Goal: Task Accomplishment & Management: Manage account settings

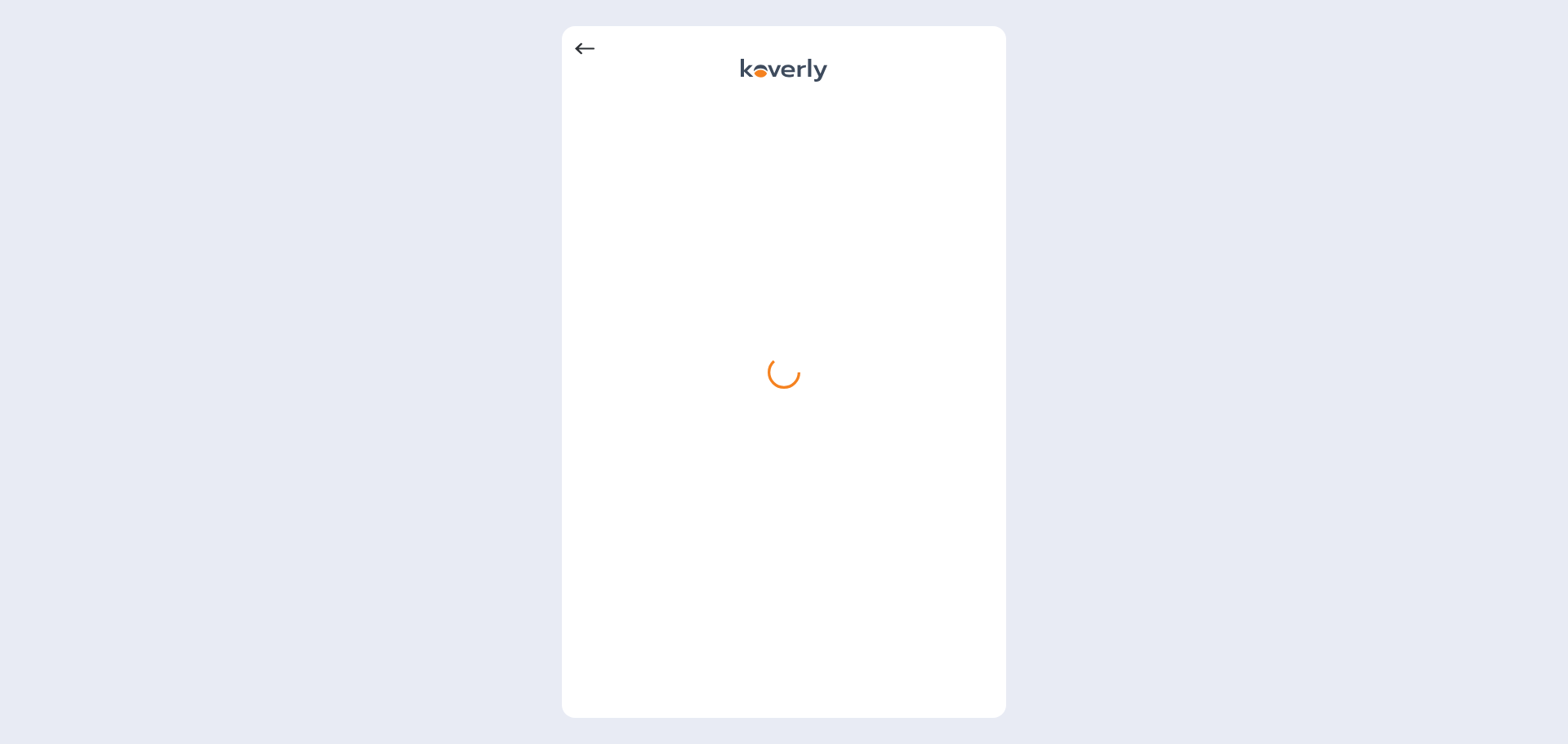
click at [589, 58] on icon at bounding box center [584, 48] width 19 height 19
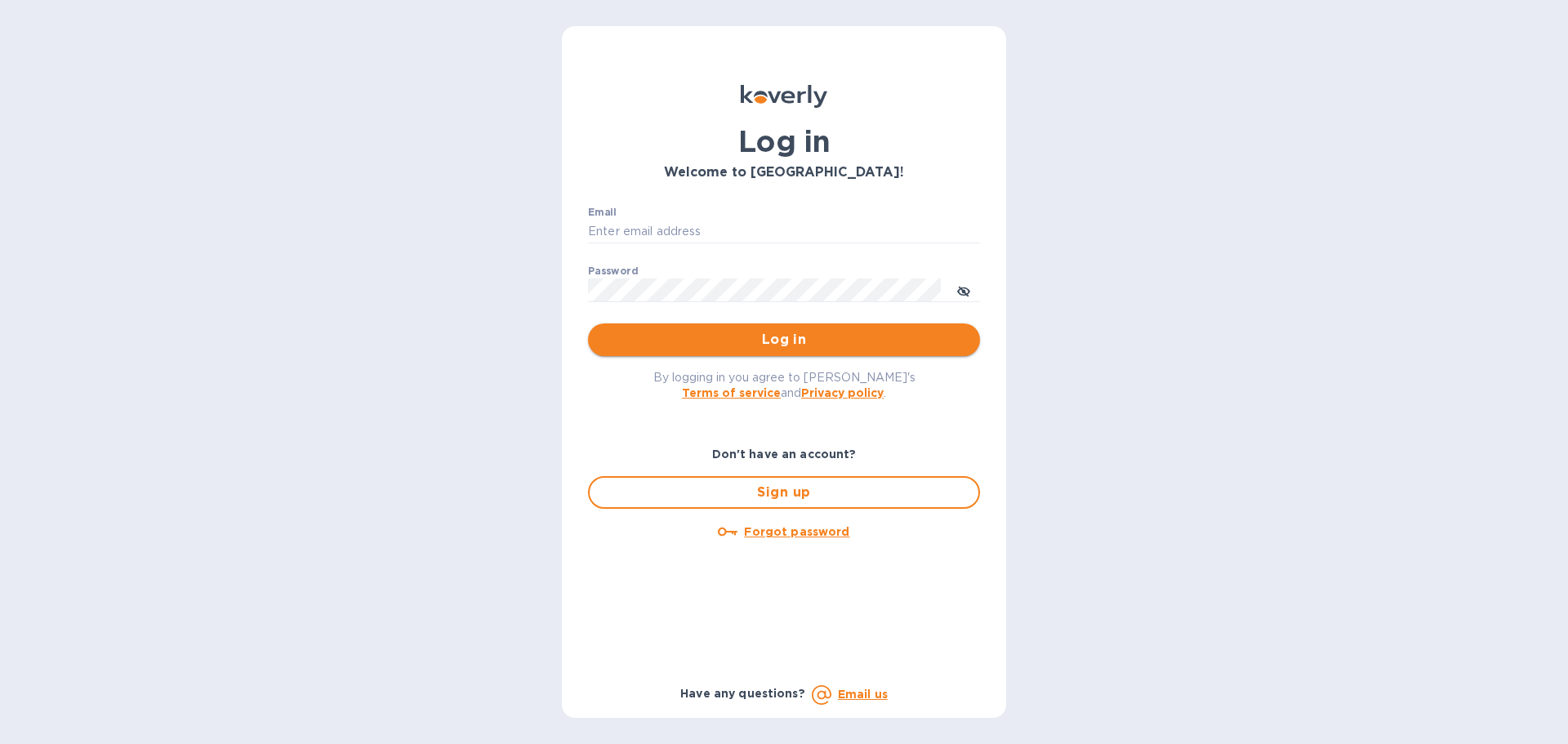
type input "[PERSON_NAME][EMAIL_ADDRESS][DOMAIN_NAME]"
click at [799, 346] on span "Log in" at bounding box center [784, 339] width 366 height 19
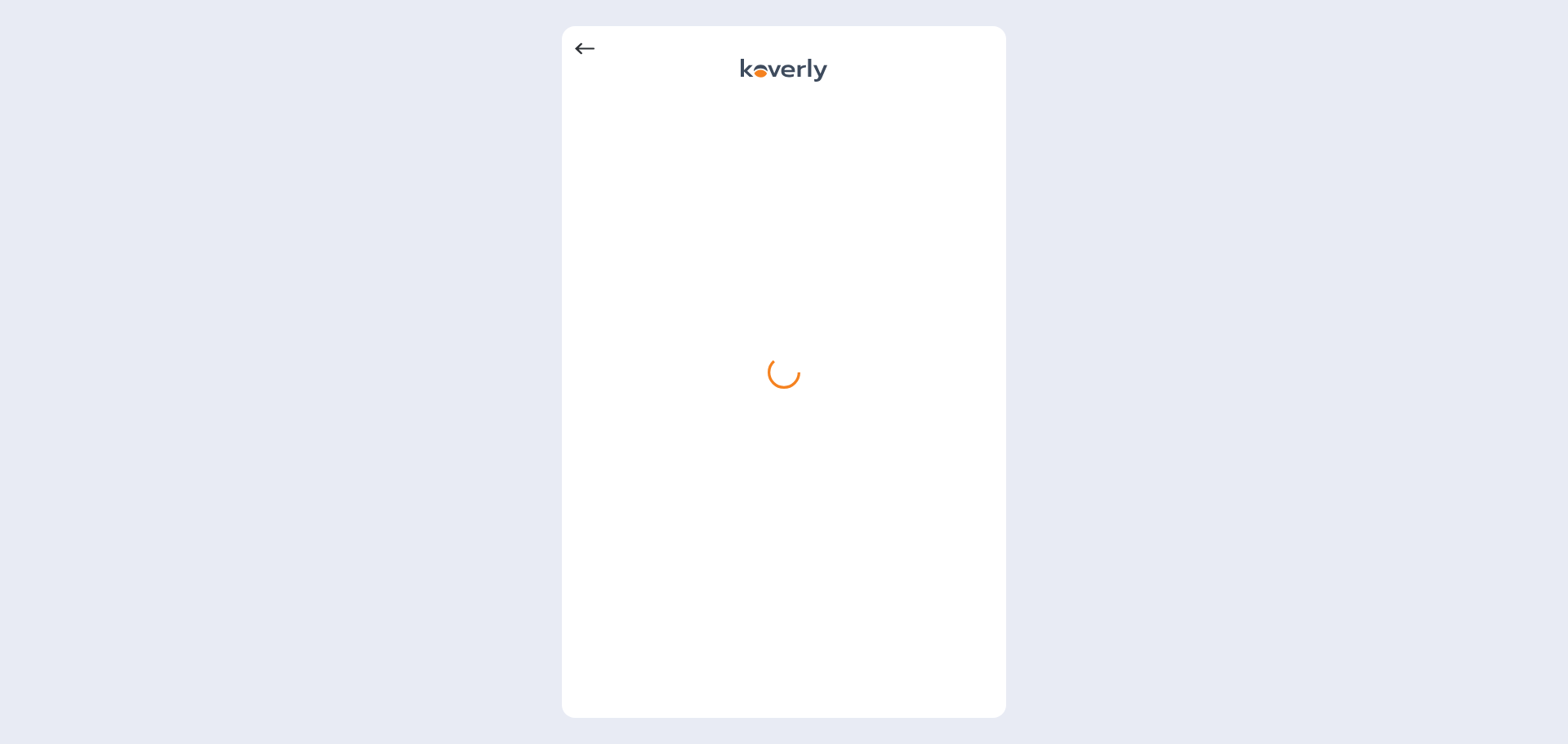
click at [572, 43] on div at bounding box center [784, 372] width 445 height 691
click at [579, 45] on icon at bounding box center [584, 49] width 19 height 11
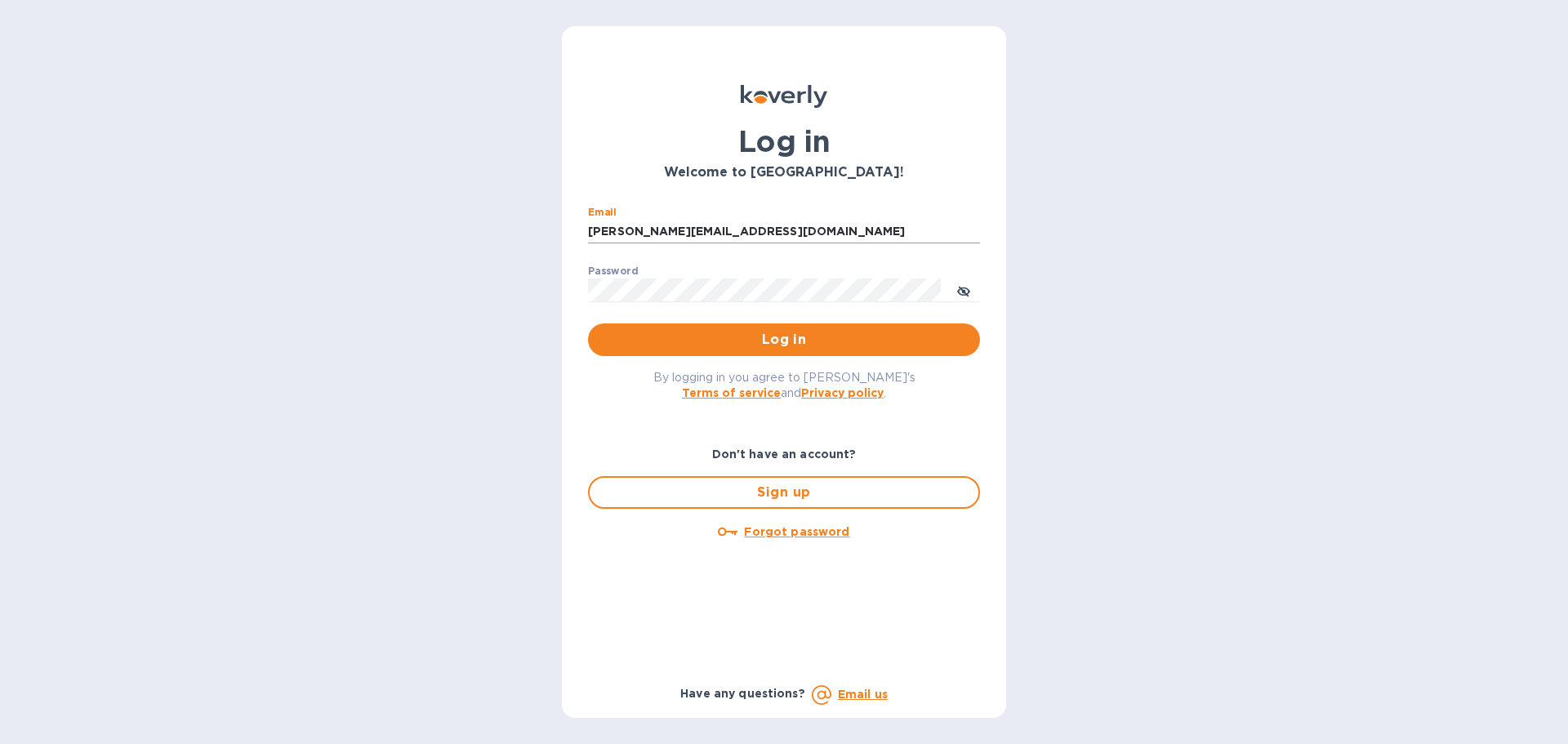
drag, startPoint x: 764, startPoint y: 235, endPoint x: 594, endPoint y: 231, distance: 170.0
click at [594, 231] on input "[PERSON_NAME][EMAIL_ADDRESS][DOMAIN_NAME]" at bounding box center [784, 232] width 392 height 25
click at [615, 234] on input "[PERSON_NAME][EMAIL_ADDRESS][DOMAIN_NAME]" at bounding box center [784, 232] width 392 height 25
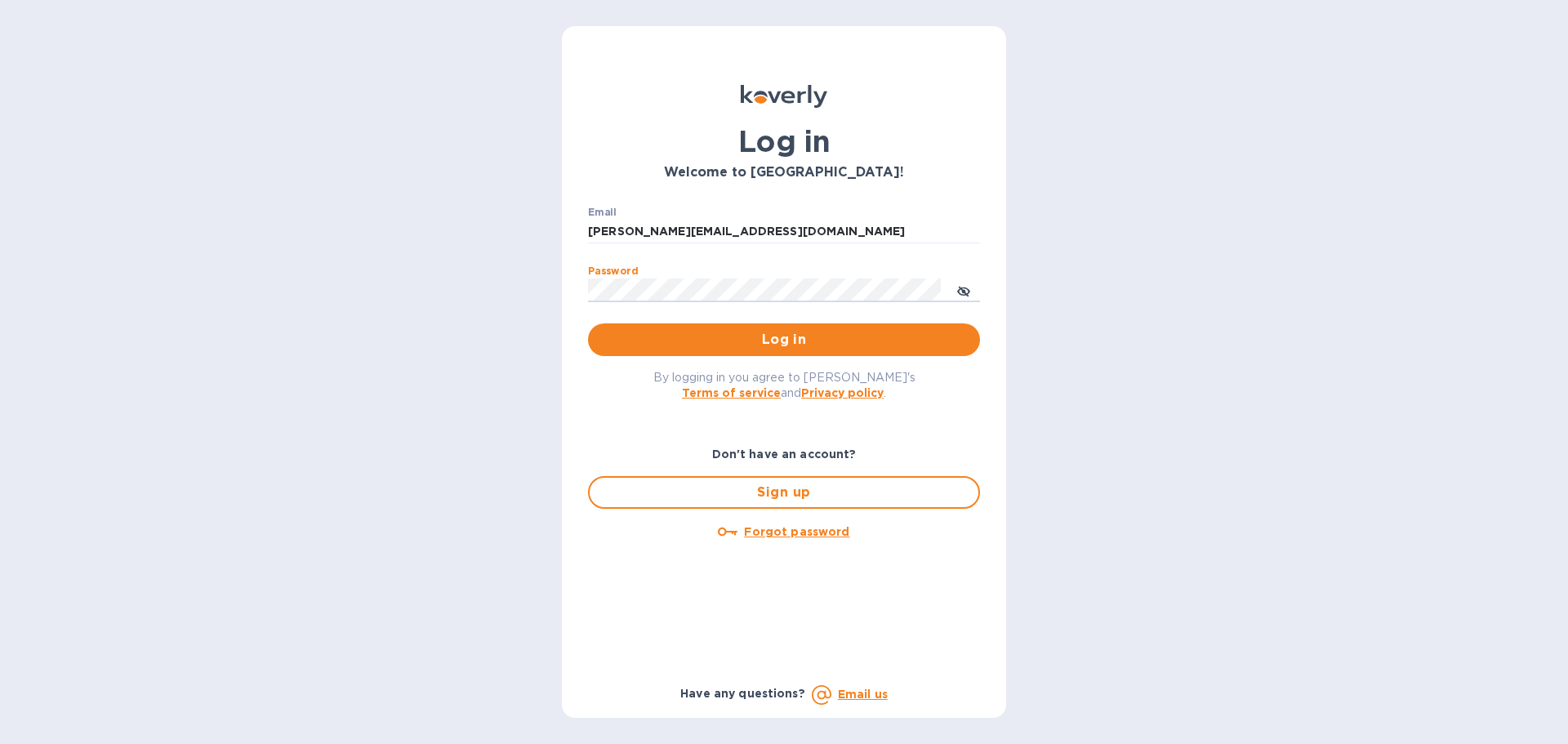
click at [487, 273] on div "Log in Welcome to [GEOGRAPHIC_DATA]! Email [PERSON_NAME][EMAIL_ADDRESS][DOMAIN_…" at bounding box center [784, 372] width 1568 height 744
drag, startPoint x: 963, startPoint y: 285, endPoint x: 949, endPoint y: 285, distance: 14.0
click at [964, 285] on icon "toggle password visibility" at bounding box center [964, 291] width 13 height 13
click at [507, 268] on div "Log in Welcome to [GEOGRAPHIC_DATA]! Email [PERSON_NAME][EMAIL_ADDRESS][DOMAIN_…" at bounding box center [784, 372] width 1568 height 744
